Goal: Information Seeking & Learning: Find specific fact

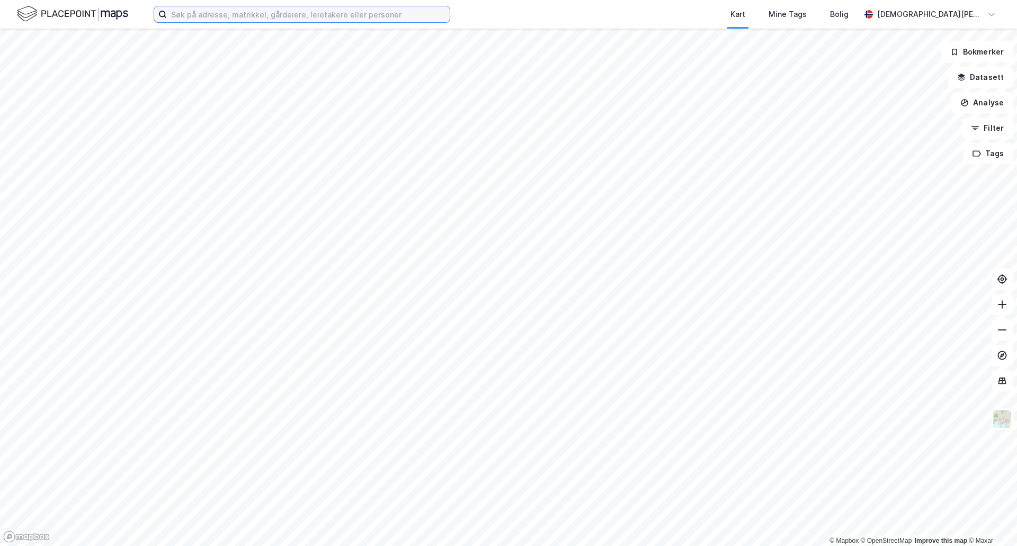
click at [293, 19] on input at bounding box center [308, 14] width 283 height 16
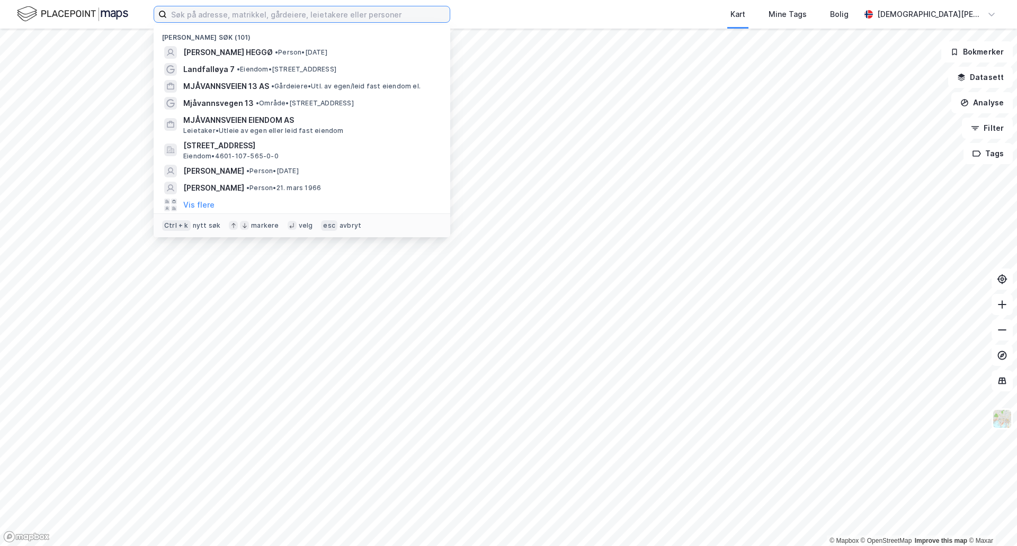
paste input "[PERSON_NAME] vei 2"
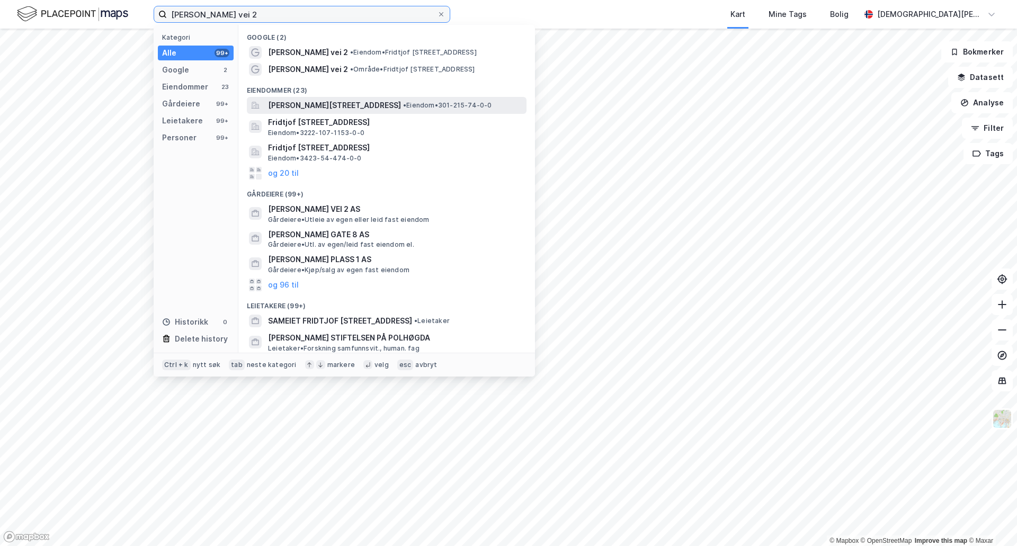
type input "[PERSON_NAME] vei 2"
click at [335, 107] on span "[PERSON_NAME][STREET_ADDRESS]" at bounding box center [334, 105] width 133 height 13
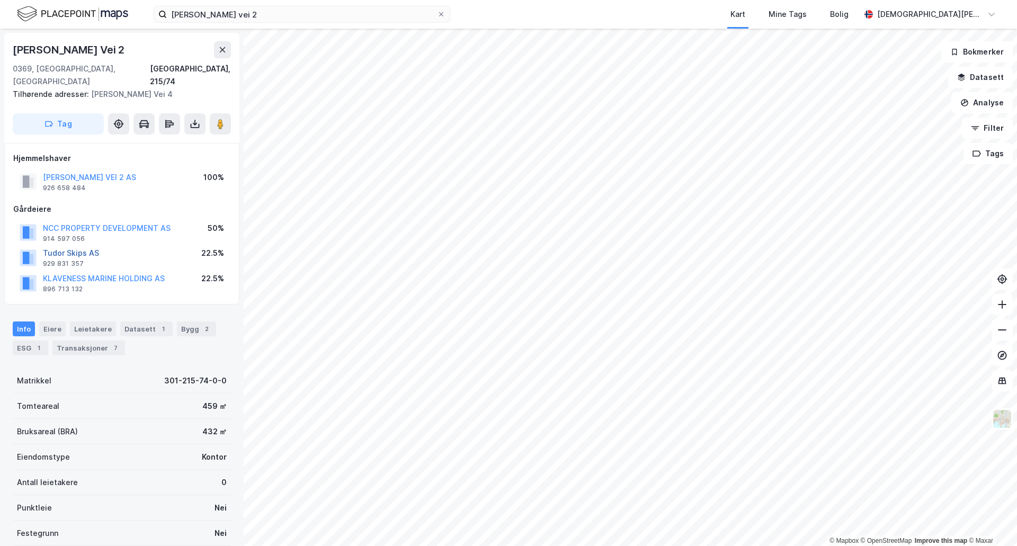
click at [0, 0] on button "Tudor Skips AS" at bounding box center [0, 0] width 0 height 0
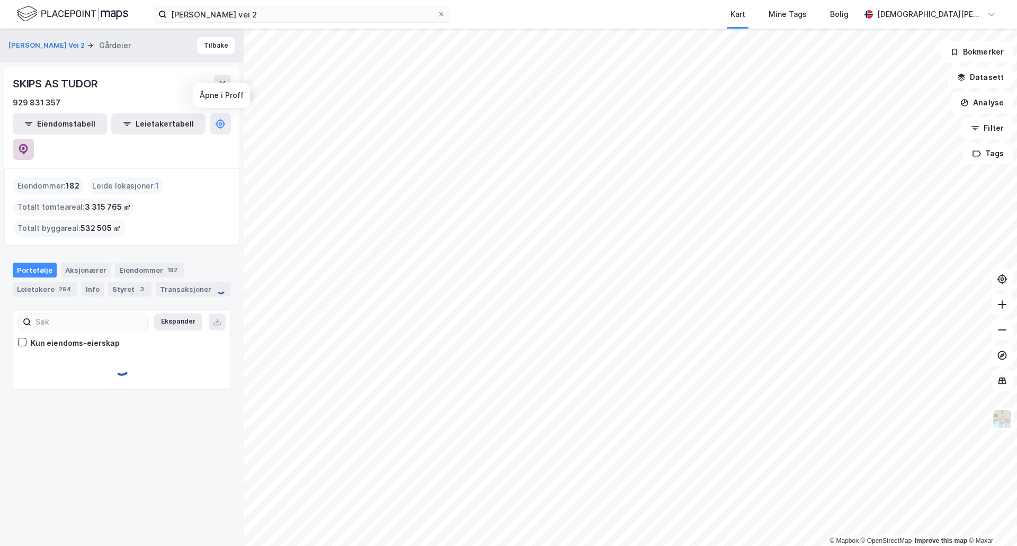
click at [28, 144] on icon at bounding box center [23, 149] width 9 height 11
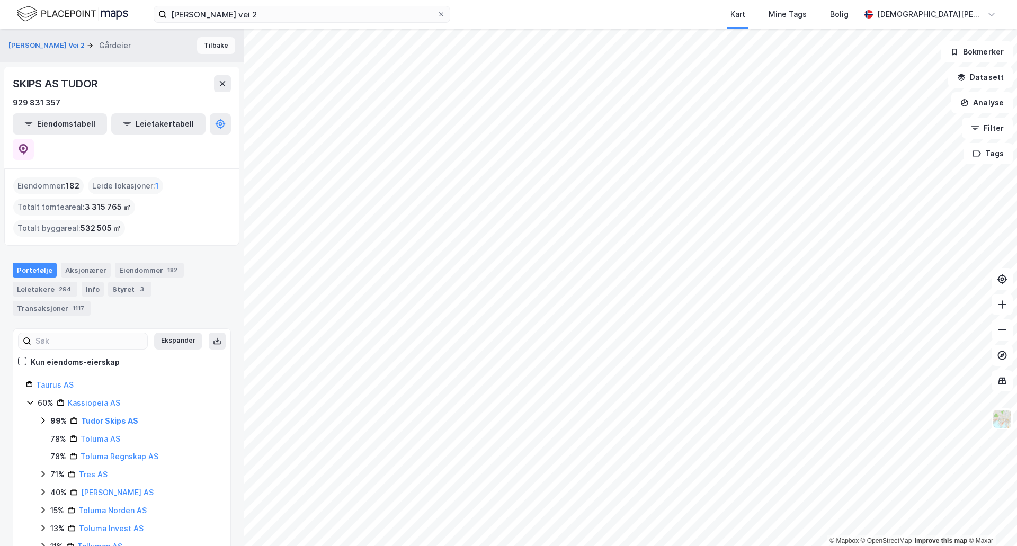
click at [210, 46] on button "Tilbake" at bounding box center [216, 45] width 38 height 17
